Goal: Complete application form: Complete application form

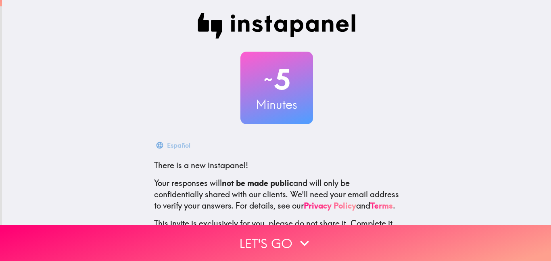
scroll to position [75, 0]
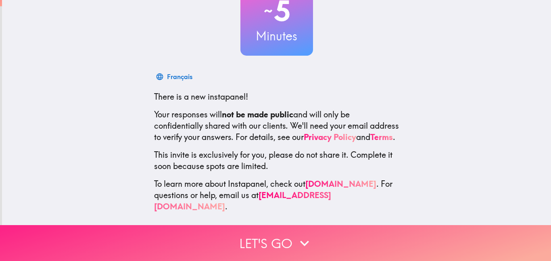
click at [272, 245] on button "Let's go" at bounding box center [275, 243] width 551 height 36
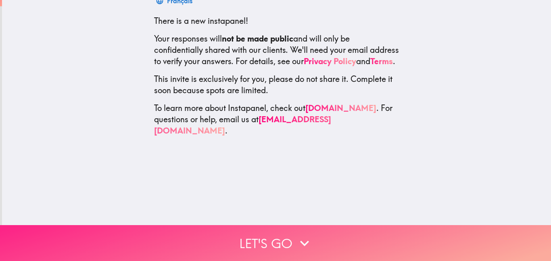
scroll to position [0, 0]
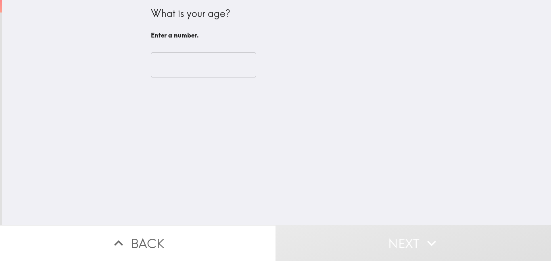
click at [178, 71] on input "number" at bounding box center [203, 64] width 105 height 25
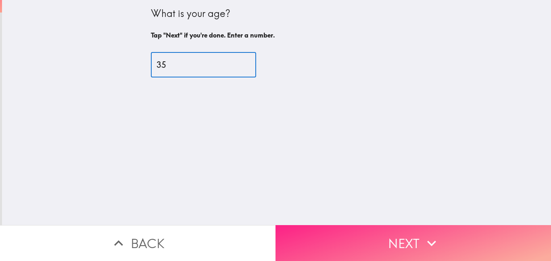
type input "35"
click at [326, 230] on button "Next" at bounding box center [414, 243] width 276 height 36
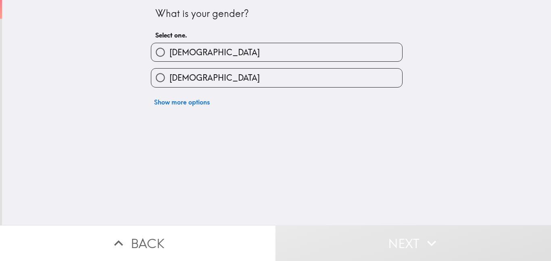
click at [259, 59] on label "[DEMOGRAPHIC_DATA]" at bounding box center [276, 52] width 251 height 18
click at [169, 59] on input "[DEMOGRAPHIC_DATA]" at bounding box center [160, 52] width 18 height 18
radio input "true"
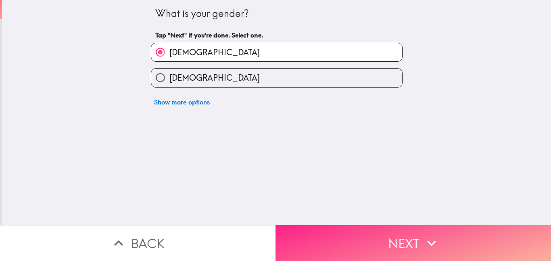
click at [389, 237] on button "Next" at bounding box center [414, 243] width 276 height 36
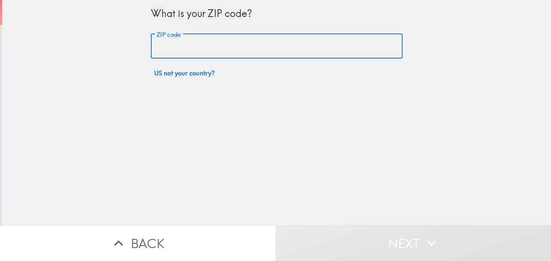
click at [288, 47] on input "ZIP code" at bounding box center [277, 46] width 252 height 25
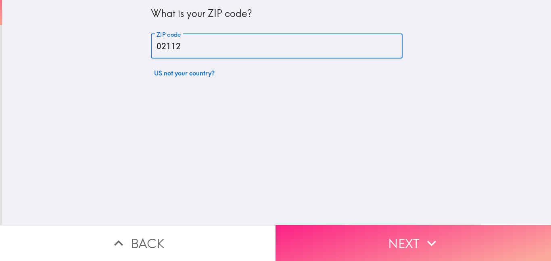
type input "02112"
click at [408, 234] on button "Next" at bounding box center [414, 243] width 276 height 36
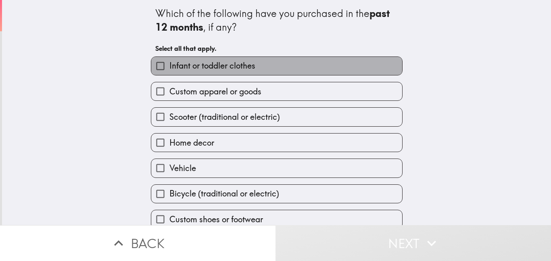
click at [291, 71] on label "Infant or toddler clothes" at bounding box center [276, 66] width 251 height 18
click at [169, 71] on input "Infant or toddler clothes" at bounding box center [160, 66] width 18 height 18
checkbox input "true"
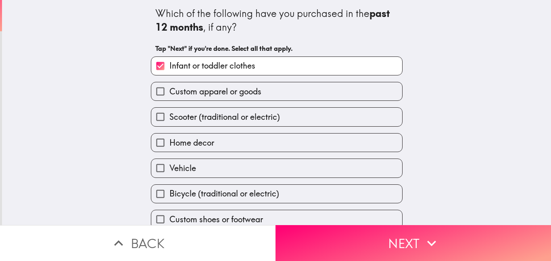
scroll to position [36, 0]
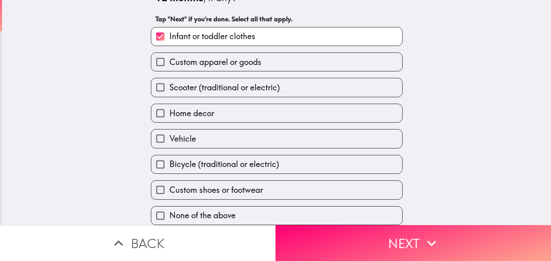
click at [283, 181] on label "Custom shoes or footwear" at bounding box center [276, 190] width 251 height 18
click at [169, 181] on input "Custom shoes or footwear" at bounding box center [160, 190] width 18 height 18
checkbox input "true"
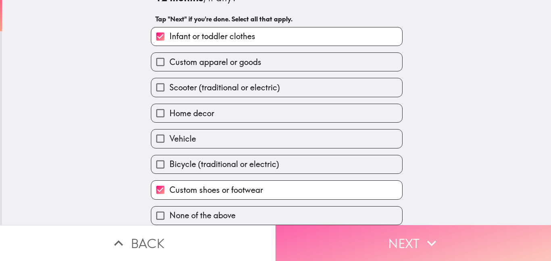
click at [336, 238] on button "Next" at bounding box center [414, 243] width 276 height 36
